Goal: Transaction & Acquisition: Book appointment/travel/reservation

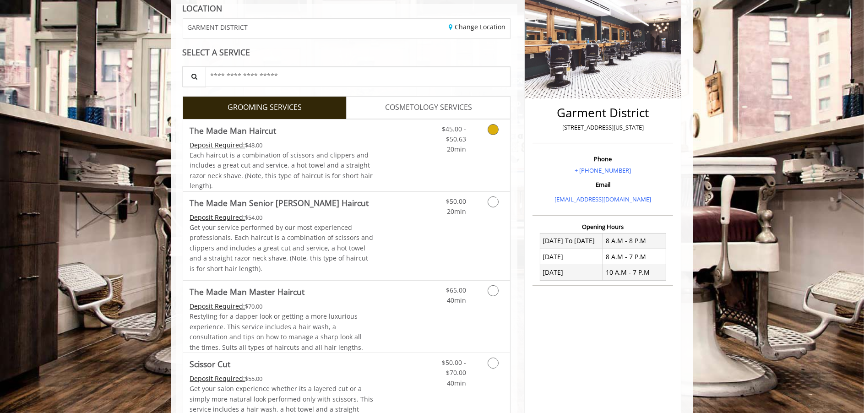
click at [487, 142] on link "Grooming services" at bounding box center [491, 137] width 23 height 35
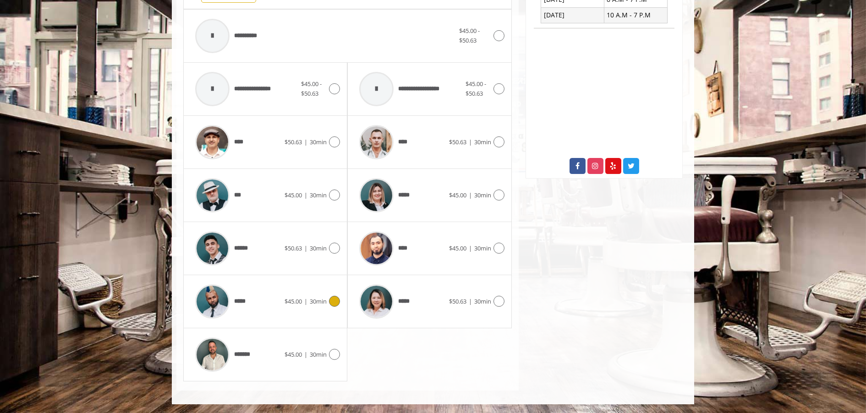
click at [271, 297] on div "*****" at bounding box center [238, 302] width 94 height 44
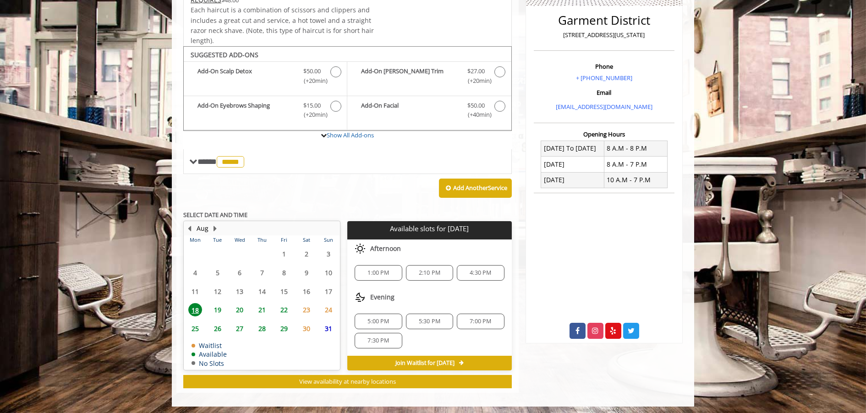
scroll to position [231, 0]
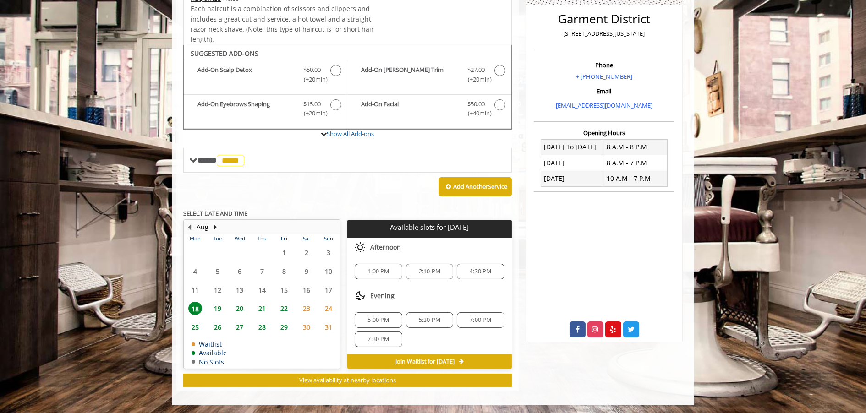
click at [368, 269] on span "1:00 PM" at bounding box center [378, 271] width 22 height 7
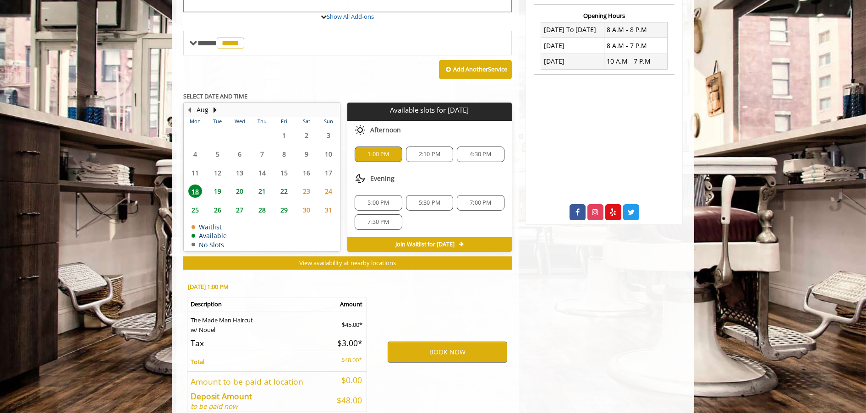
scroll to position [397, 0]
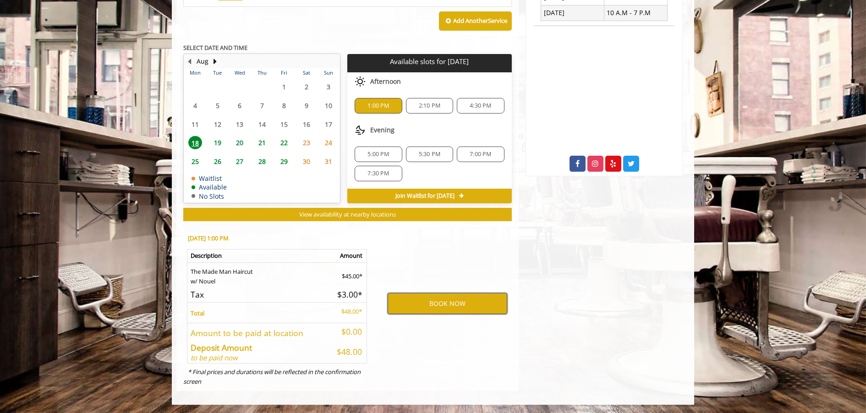
click at [455, 306] on button "BOOK NOW" at bounding box center [447, 303] width 120 height 21
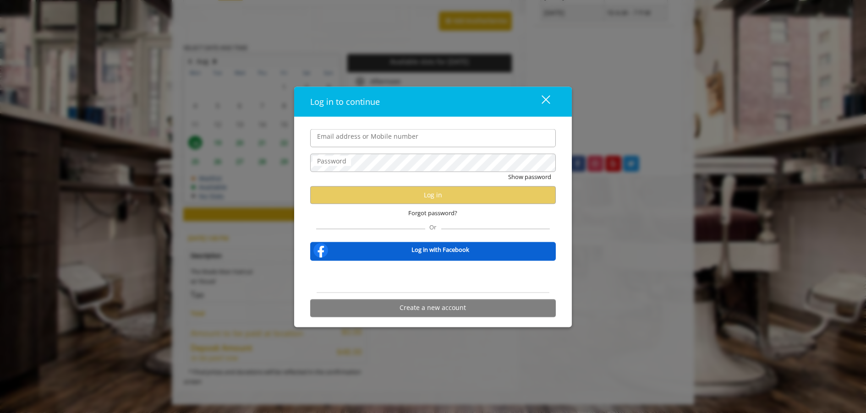
type input "**********"
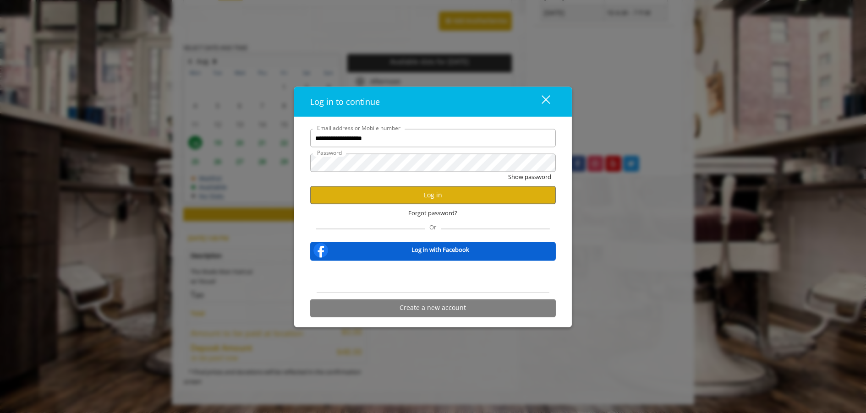
scroll to position [0, 0]
click at [435, 196] on button "Log in" at bounding box center [432, 195] width 245 height 18
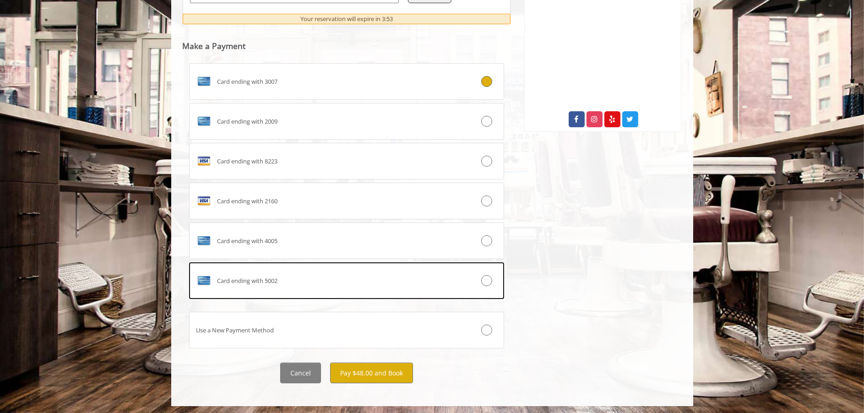
scroll to position [443, 0]
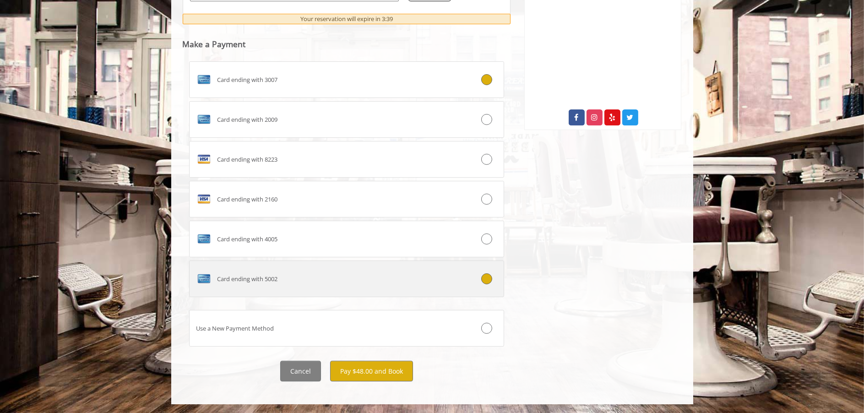
click at [416, 290] on label "Card ending with 5002" at bounding box center [347, 279] width 316 height 37
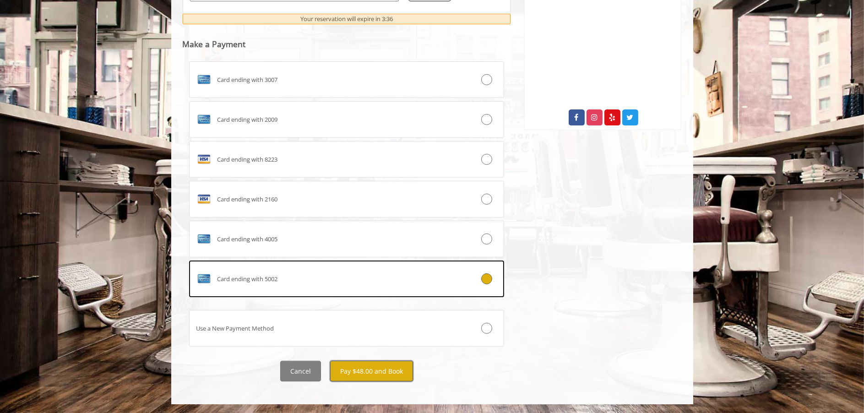
click at [395, 370] on button "Pay $48.00 and Book" at bounding box center [371, 371] width 83 height 21
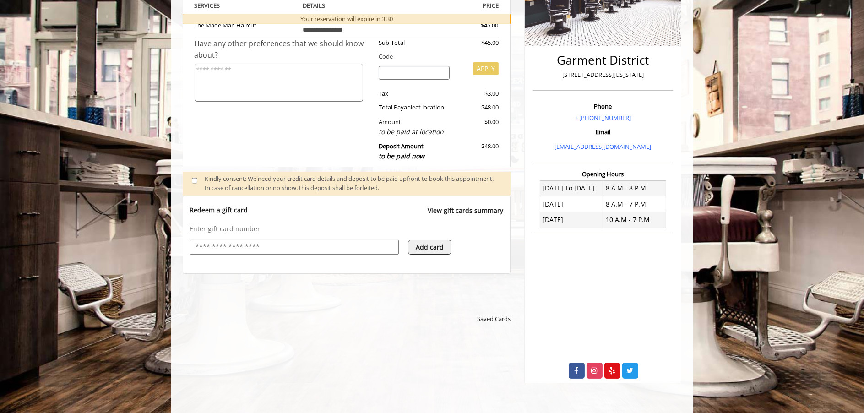
scroll to position [183, 0]
